Goal: Task Accomplishment & Management: Complete application form

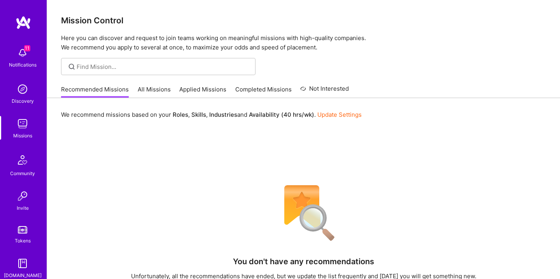
click at [210, 88] on link "Applied Missions" at bounding box center [202, 91] width 47 height 13
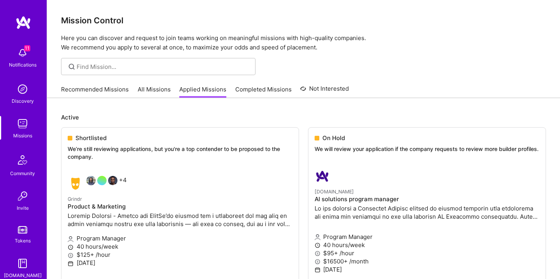
scroll to position [117, 0]
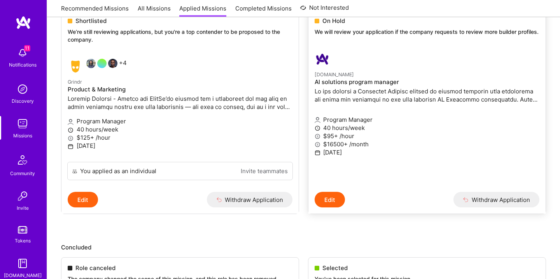
click at [379, 81] on h4 "AI solutions program manager" at bounding box center [427, 82] width 225 height 7
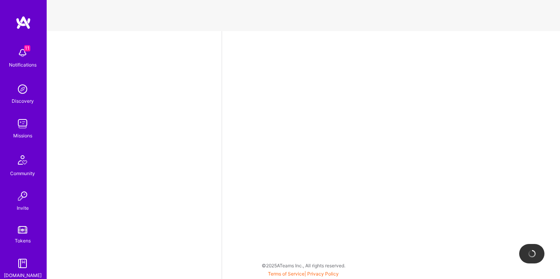
select select "US"
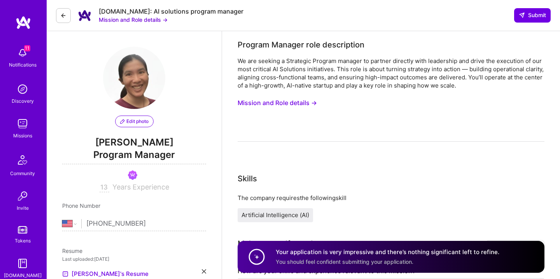
click at [289, 103] on button "Mission and Role details →" at bounding box center [277, 103] width 79 height 14
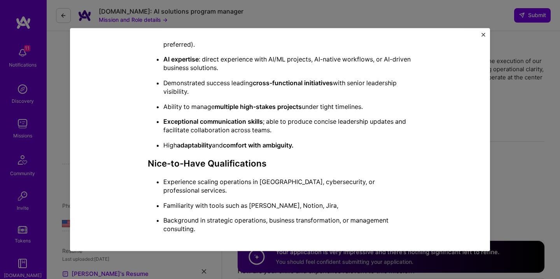
scroll to position [497, 0]
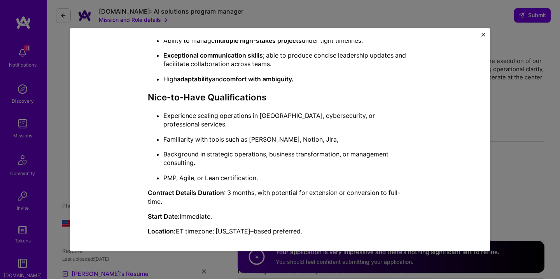
click at [547, 103] on div "Mission Description and Role Details Program Manager role description We are se…" at bounding box center [280, 139] width 560 height 279
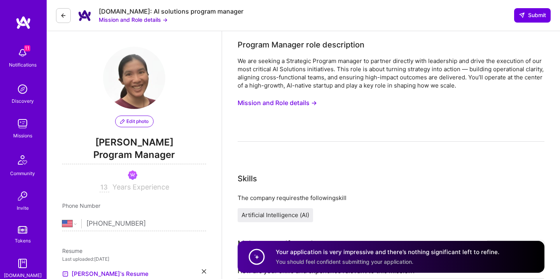
click at [303, 95] on div "We are seeking a Strategic Program manager to partner directly with leadership …" at bounding box center [391, 99] width 307 height 85
click at [303, 102] on button "Mission and Role details →" at bounding box center [277, 103] width 79 height 14
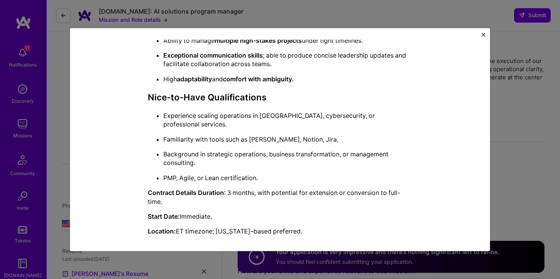
click at [502, 91] on div "Mission Description and Role Details Program Manager role description We are se…" at bounding box center [280, 139] width 560 height 279
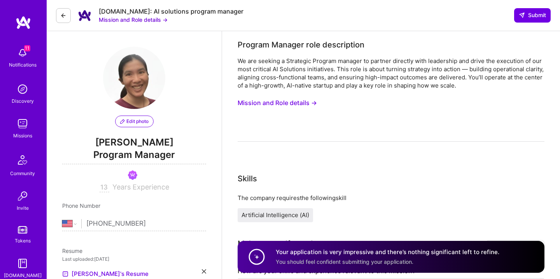
click at [266, 102] on button "Mission and Role details →" at bounding box center [277, 103] width 79 height 14
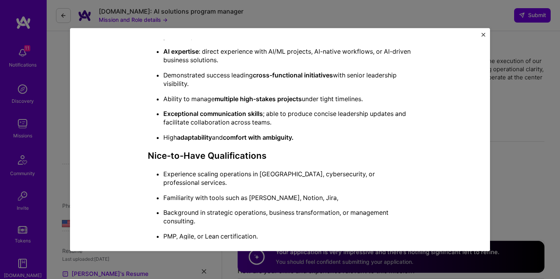
scroll to position [331, 0]
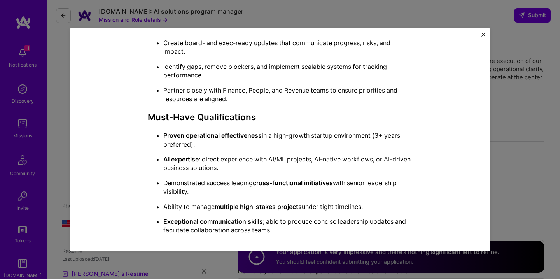
click at [245, 12] on div "Mission Description and Role Details Program Manager role description We are se…" at bounding box center [280, 139] width 560 height 279
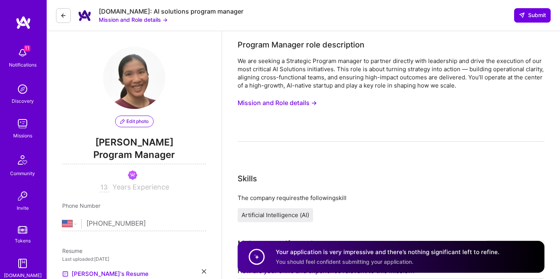
scroll to position [14, 0]
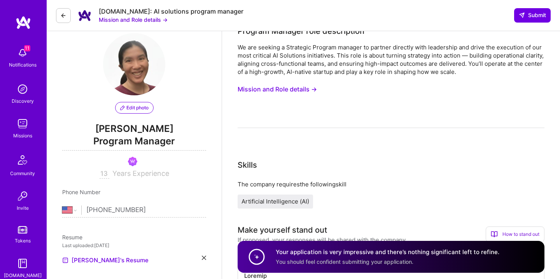
click at [275, 88] on button "Mission and Role details →" at bounding box center [277, 89] width 79 height 14
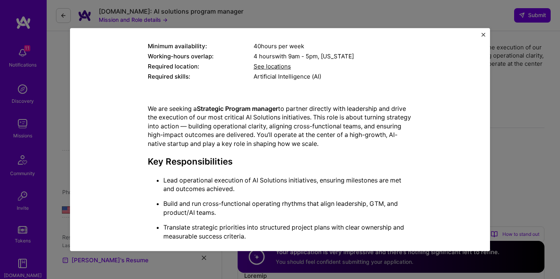
scroll to position [0, 0]
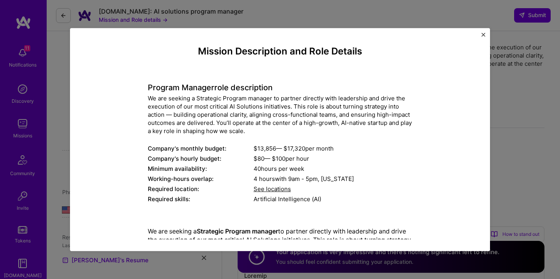
click at [247, 14] on div "Mission Description and Role Details Program Manager role description We are se…" at bounding box center [280, 139] width 560 height 279
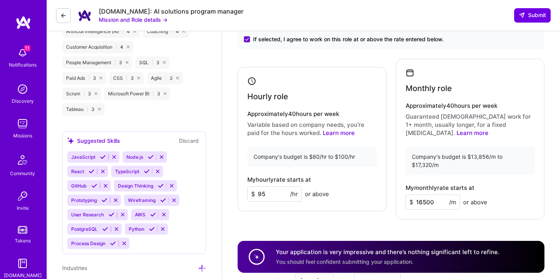
scroll to position [796, 0]
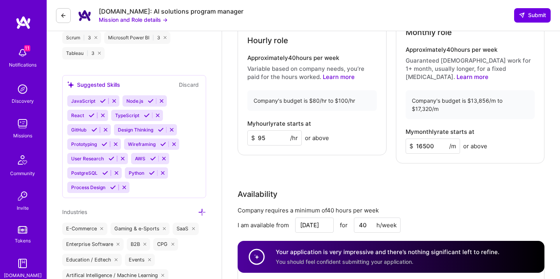
drag, startPoint x: 438, startPoint y: 137, endPoint x: 387, endPoint y: 137, distance: 50.6
click at [388, 137] on div "Hourly role Approximately 40 hours per week Variable based on company needs, yo…" at bounding box center [391, 83] width 307 height 161
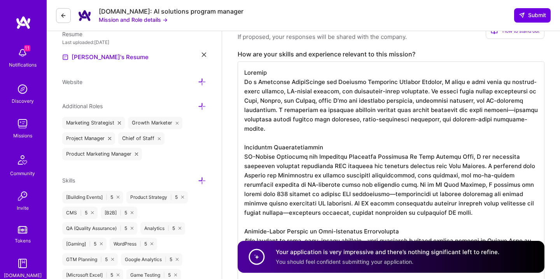
scroll to position [0, 0]
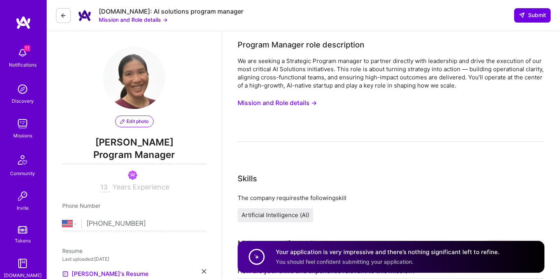
click at [314, 102] on button "Mission and Role details →" at bounding box center [277, 103] width 79 height 14
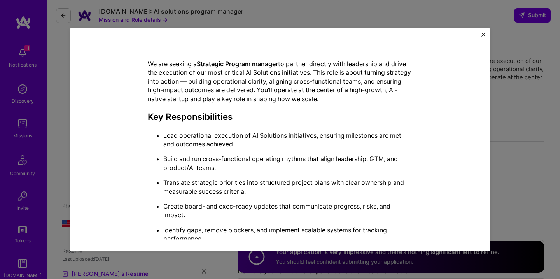
scroll to position [182, 0]
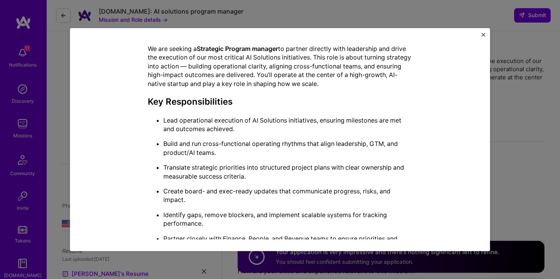
click at [326, 13] on div "Mission Description and Role Details Program Manager role description We are se…" at bounding box center [280, 139] width 560 height 279
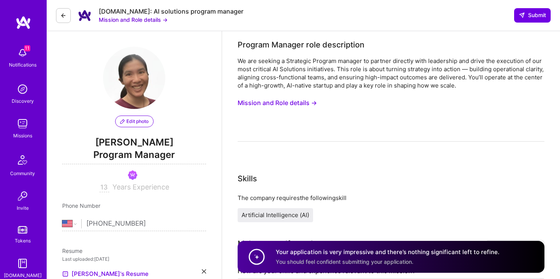
click at [150, 70] on img at bounding box center [134, 78] width 62 height 62
click at [144, 86] on img at bounding box center [134, 78] width 62 height 62
click at [141, 120] on span "Edit photo" at bounding box center [134, 121] width 28 height 7
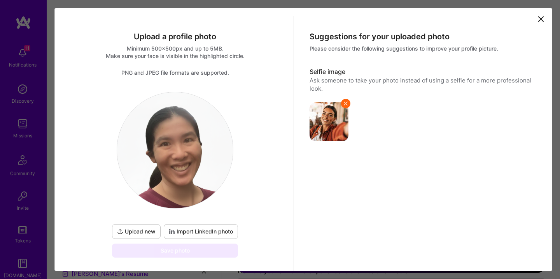
click at [158, 136] on img at bounding box center [175, 150] width 116 height 116
click at [541, 19] on icon at bounding box center [541, 19] width 5 height 5
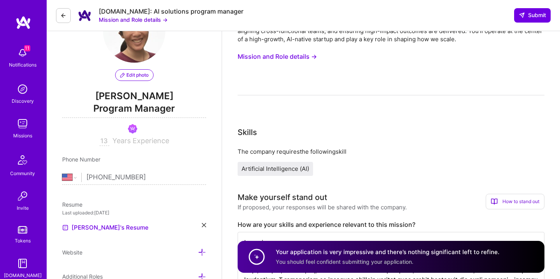
scroll to position [0, 0]
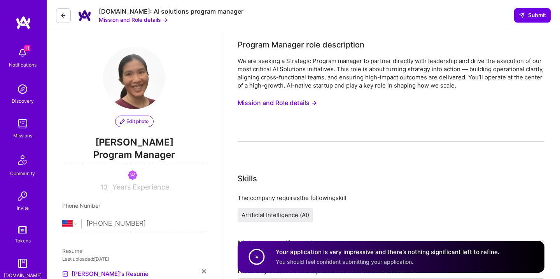
click at [299, 102] on button "Mission and Role details →" at bounding box center [277, 103] width 79 height 14
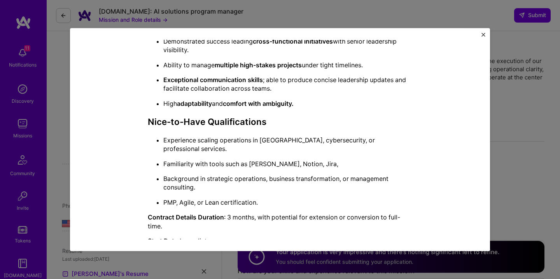
scroll to position [497, 0]
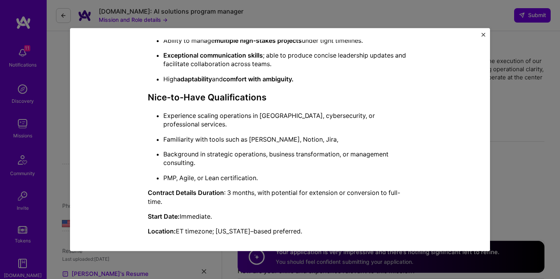
click at [499, 114] on div "Mission Description and Role Details Program Manager role description We are se…" at bounding box center [280, 139] width 560 height 279
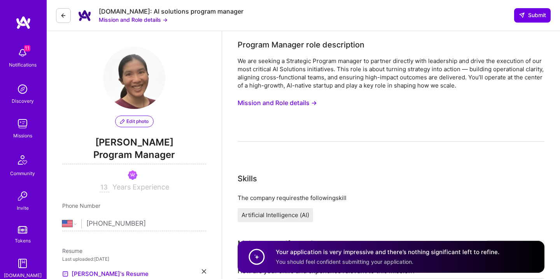
click at [150, 79] on img at bounding box center [134, 78] width 62 height 62
click at [140, 79] on img at bounding box center [134, 78] width 62 height 62
